Goal: Find specific page/section: Find specific page/section

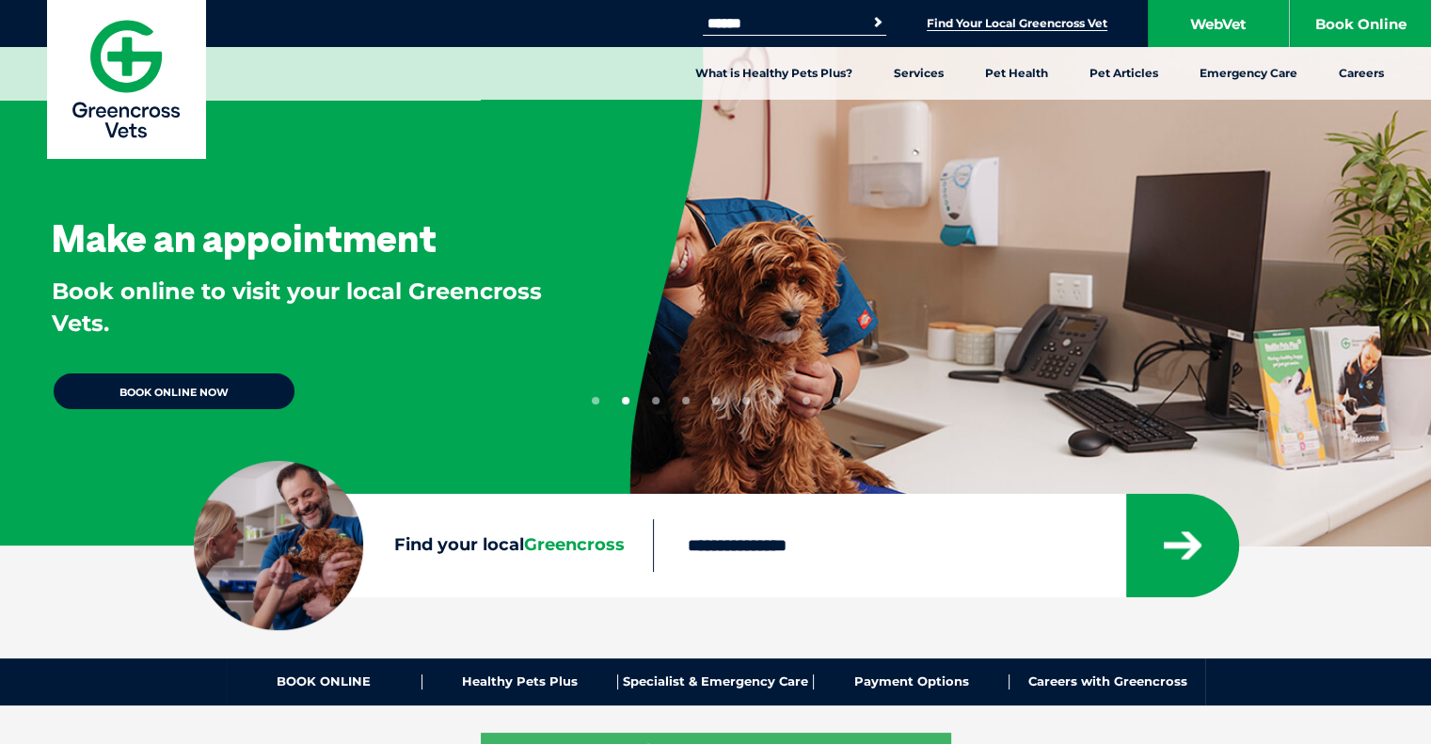
click at [993, 25] on link "Find Your Local Greencross Vet" at bounding box center [1017, 23] width 181 height 15
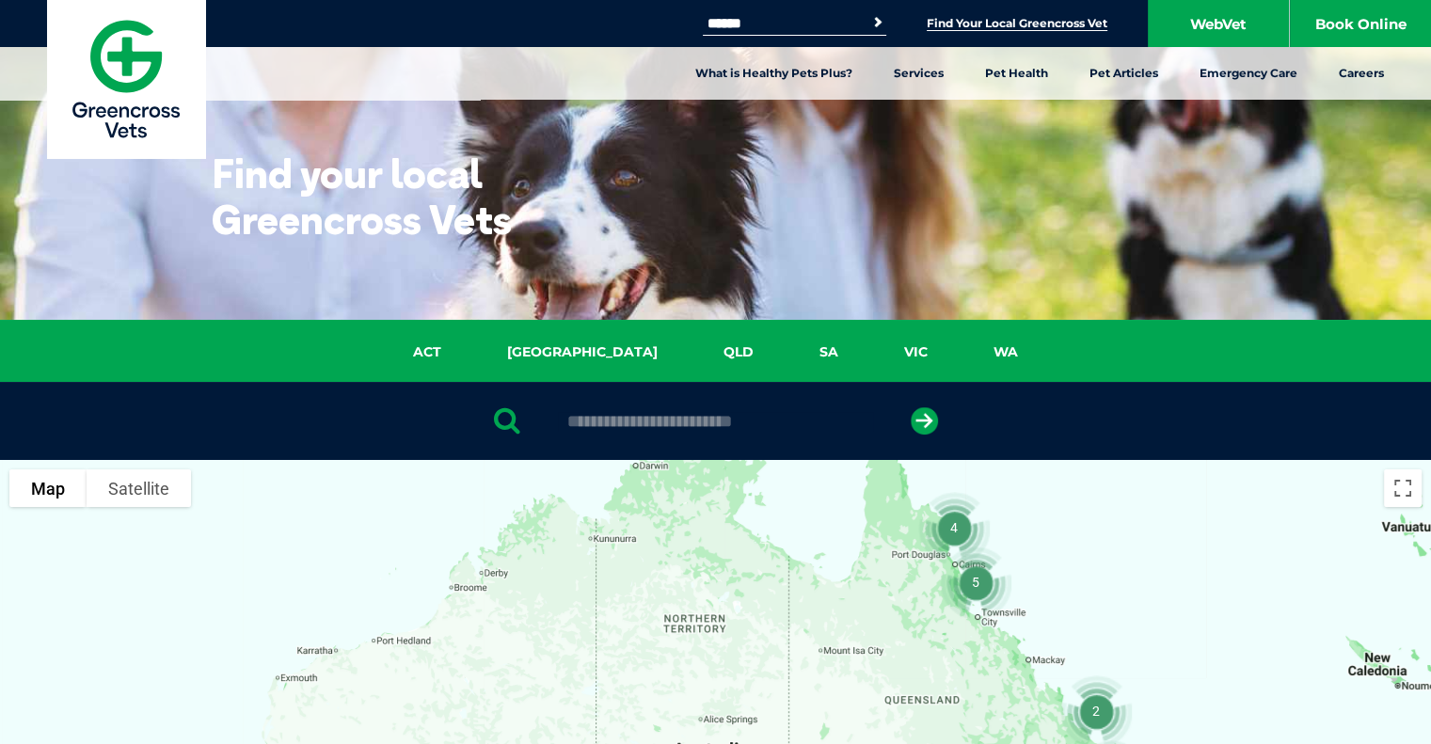
click at [741, 425] on input "text" at bounding box center [715, 421] width 315 height 19
type input "****"
click at [930, 414] on icon "submit" at bounding box center [924, 420] width 27 height 27
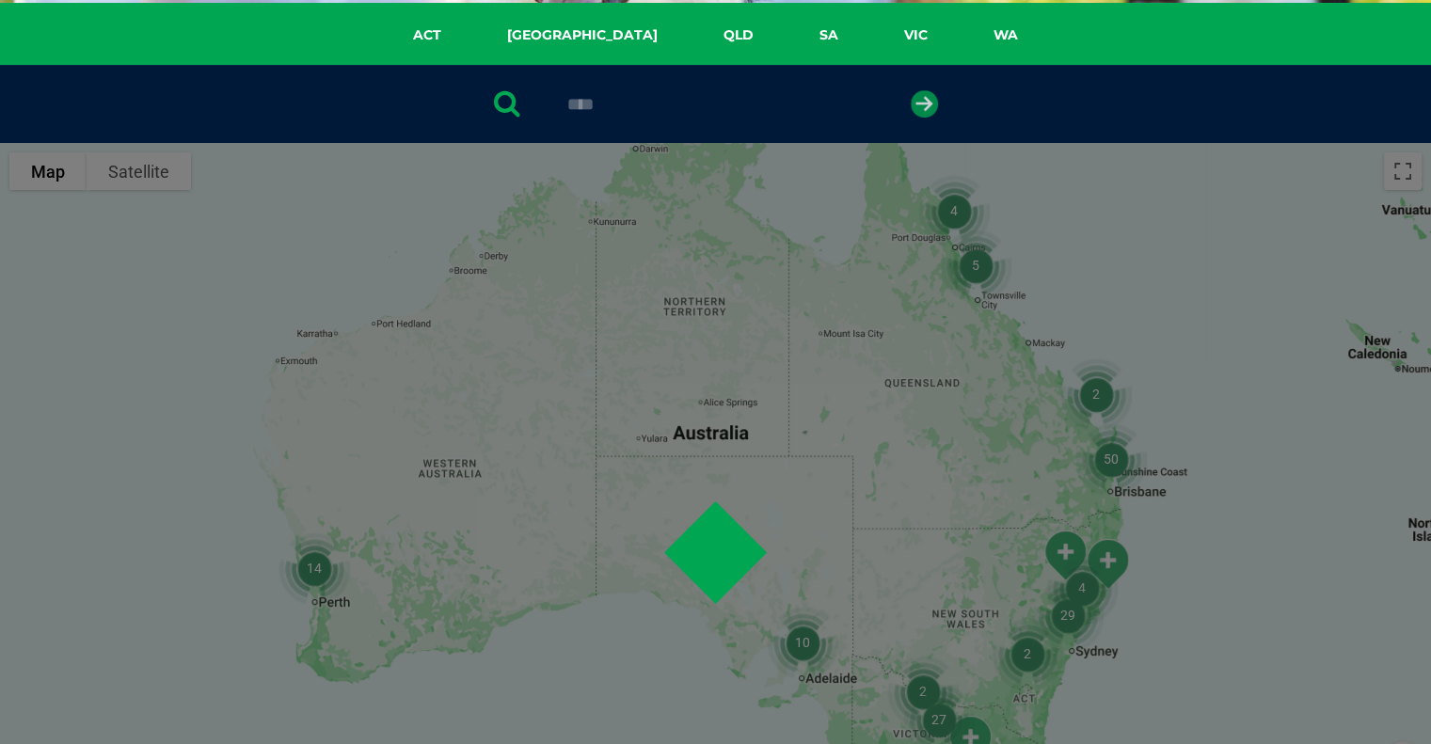
scroll to position [365, 0]
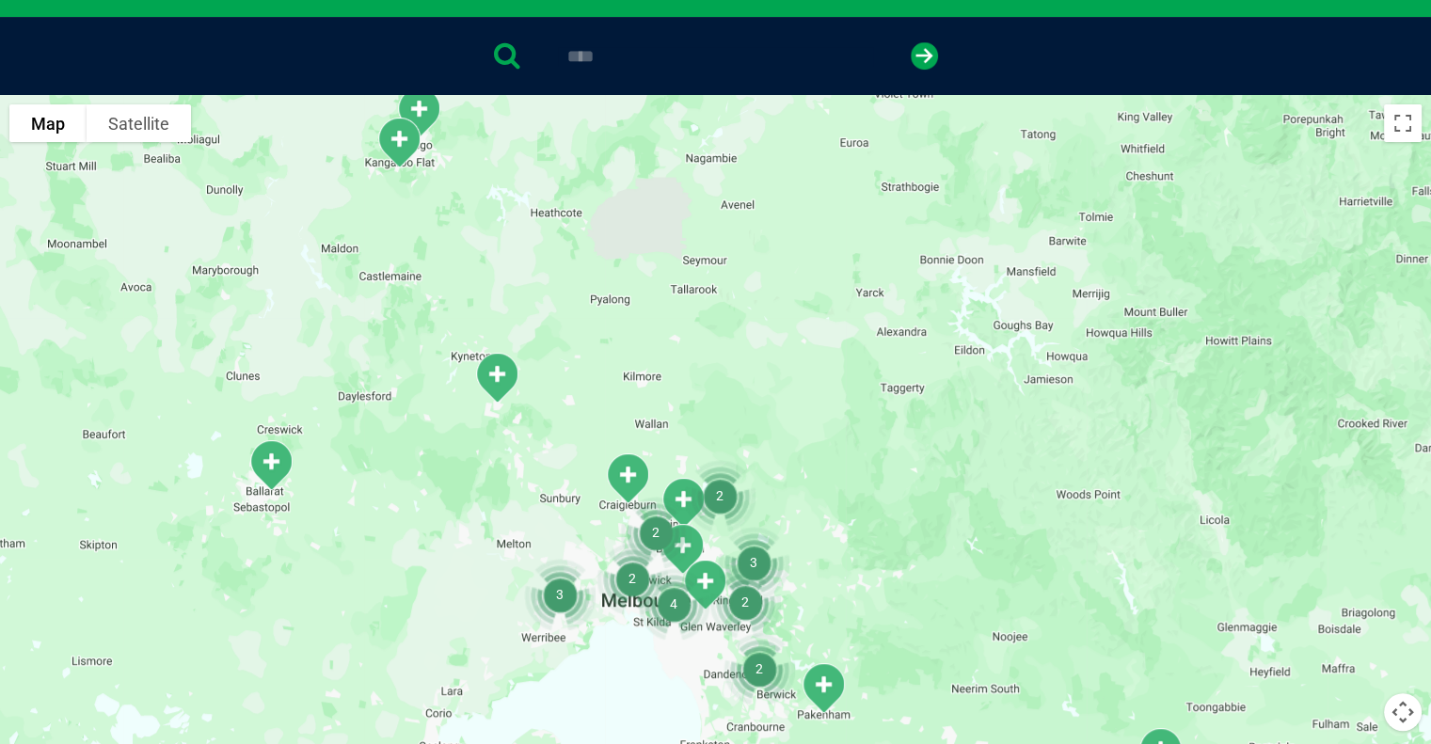
click at [271, 462] on img "Ballarat" at bounding box center [271, 465] width 62 height 67
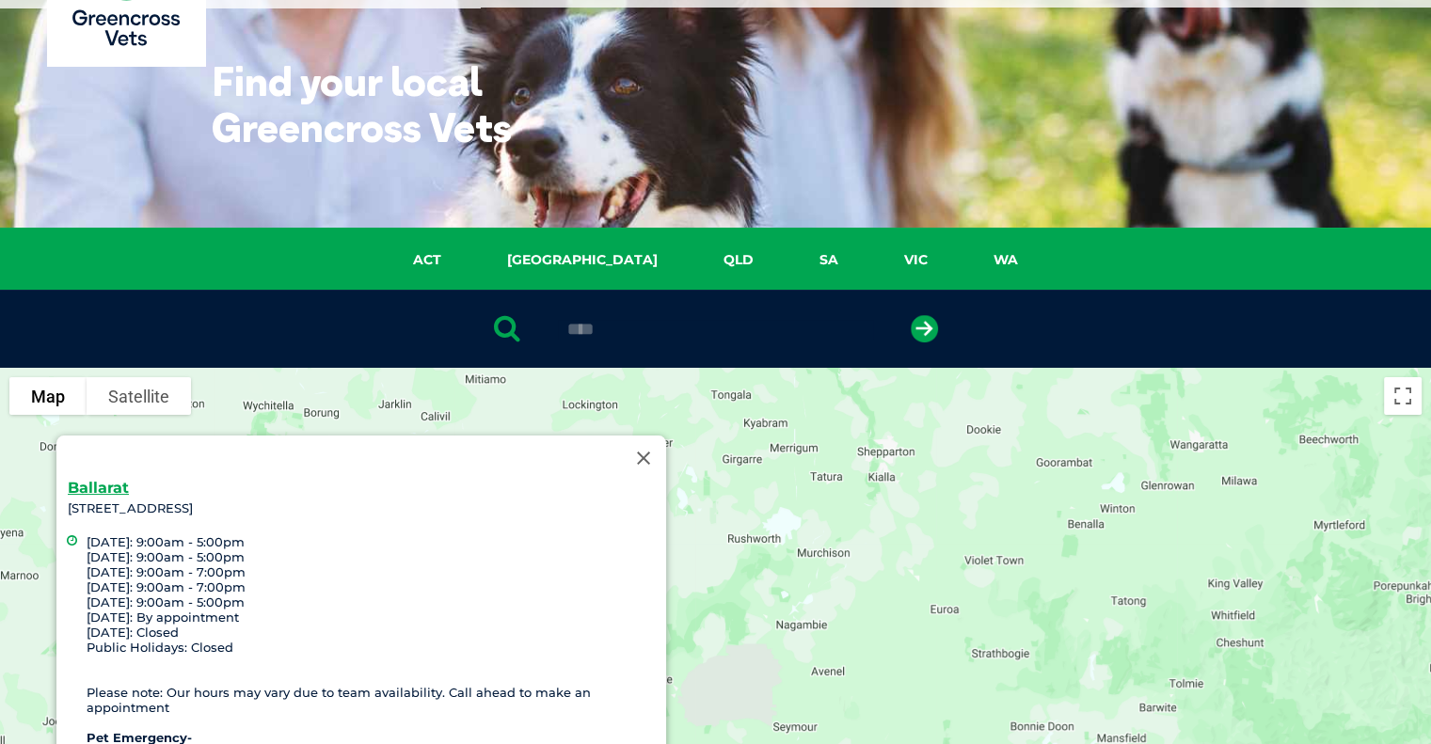
scroll to position [83, 0]
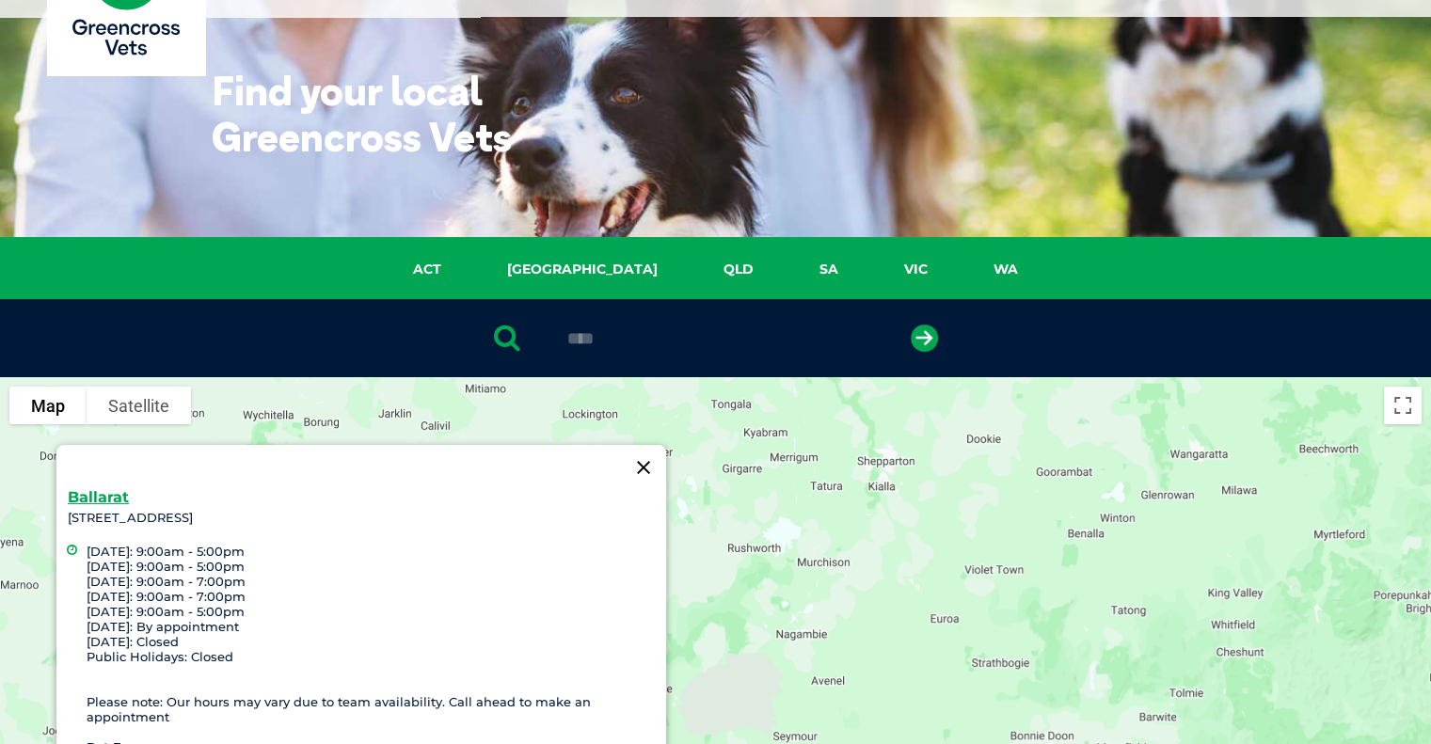
click at [645, 455] on button "Close" at bounding box center [643, 467] width 45 height 45
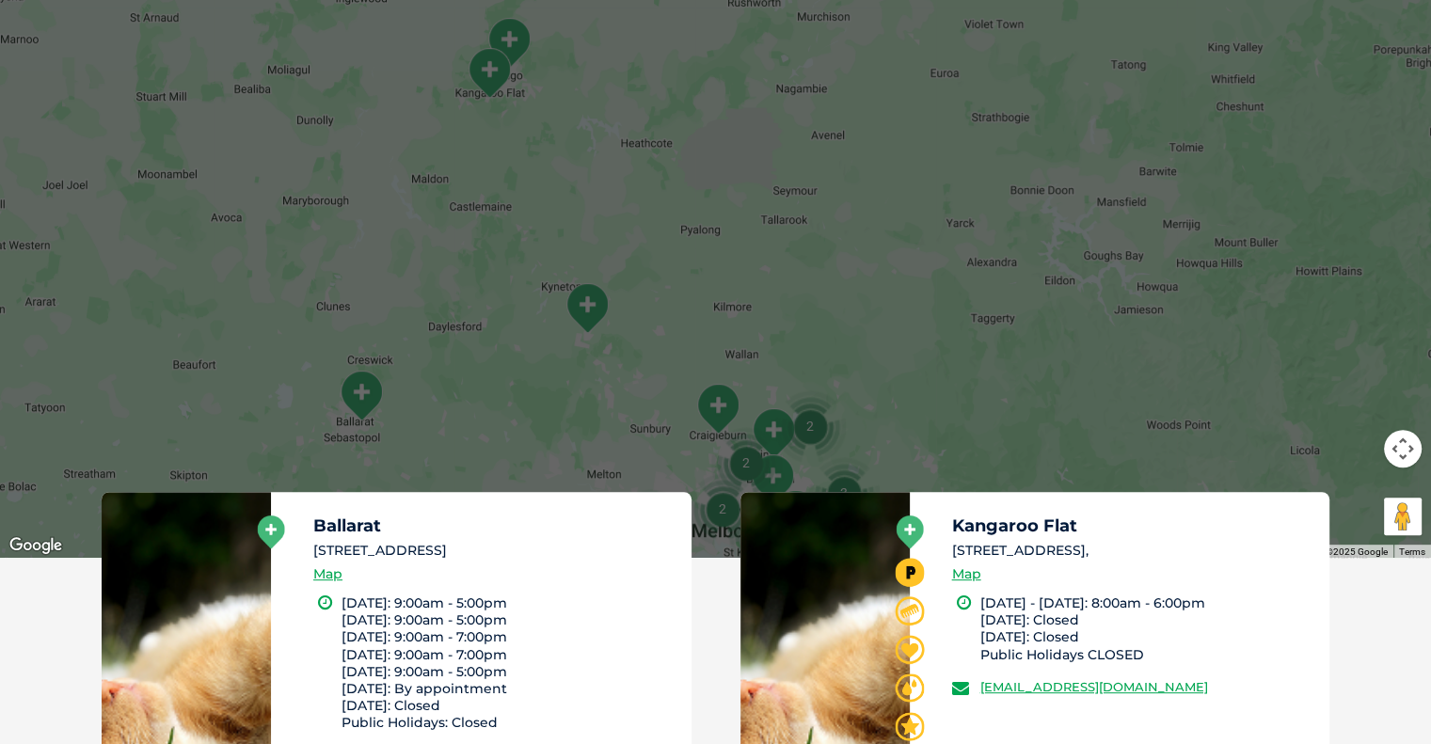
scroll to position [647, 0]
